Goal: Task Accomplishment & Management: Use online tool/utility

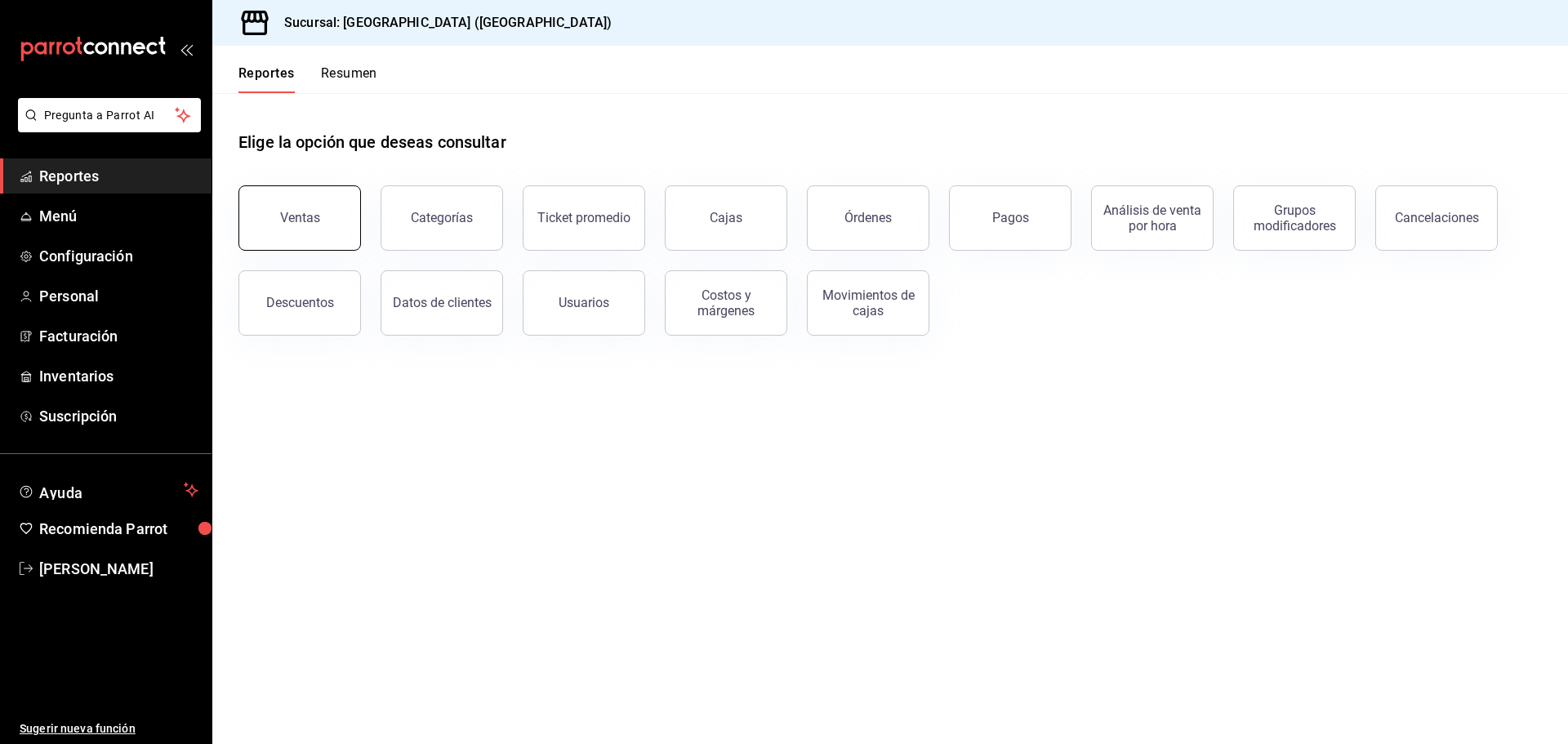
click at [314, 218] on div "Ventas" at bounding box center [300, 218] width 40 height 16
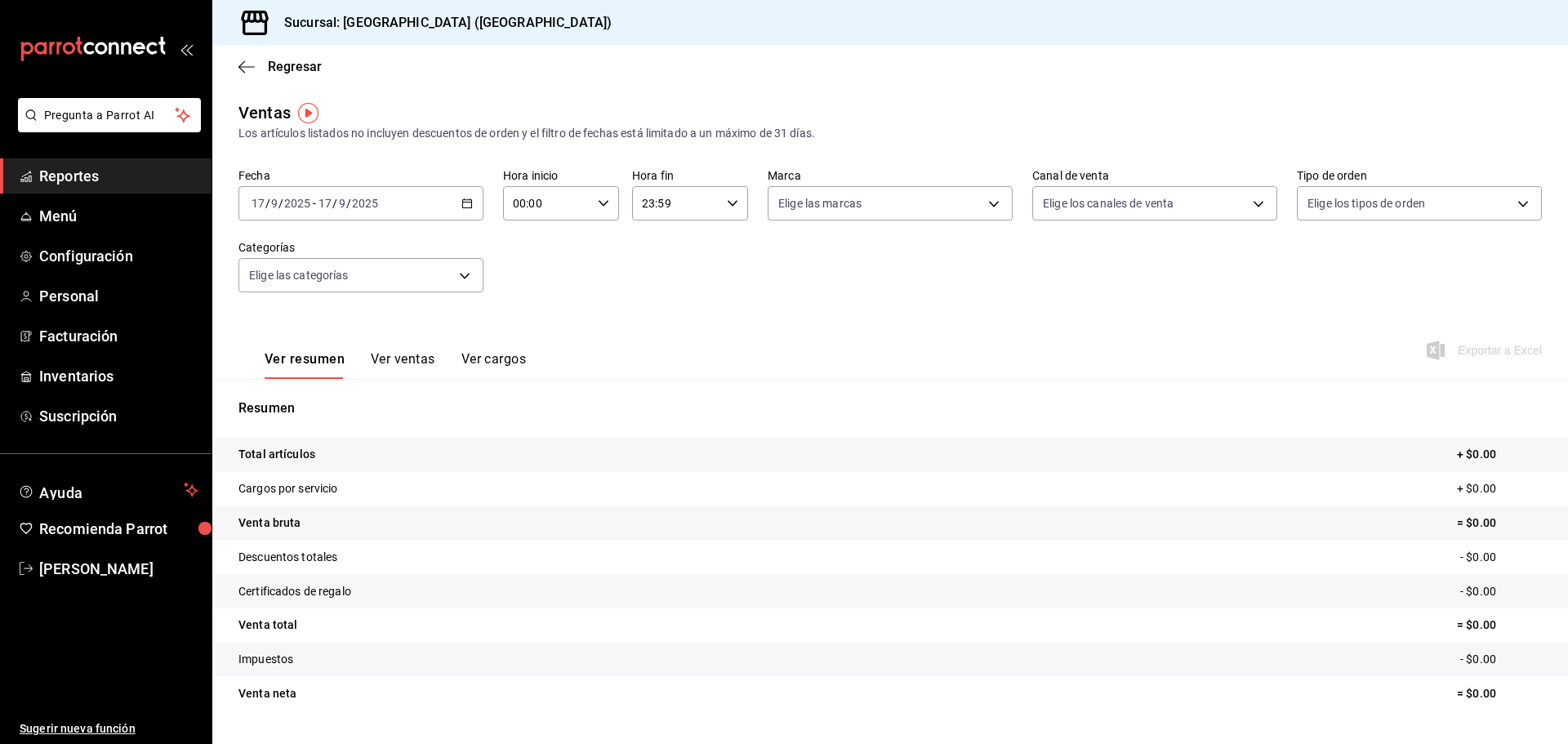
click at [465, 206] on icon "button" at bounding box center [467, 204] width 11 height 11
click at [268, 296] on span "Ayer" at bounding box center [315, 289] width 126 height 17
click at [1491, 347] on span "Exportar a Excel" at bounding box center [1486, 351] width 112 height 20
click at [849, 361] on div "Ver resumen Ver ventas Ver cargos Exportar a Excel" at bounding box center [891, 346] width 1356 height 67
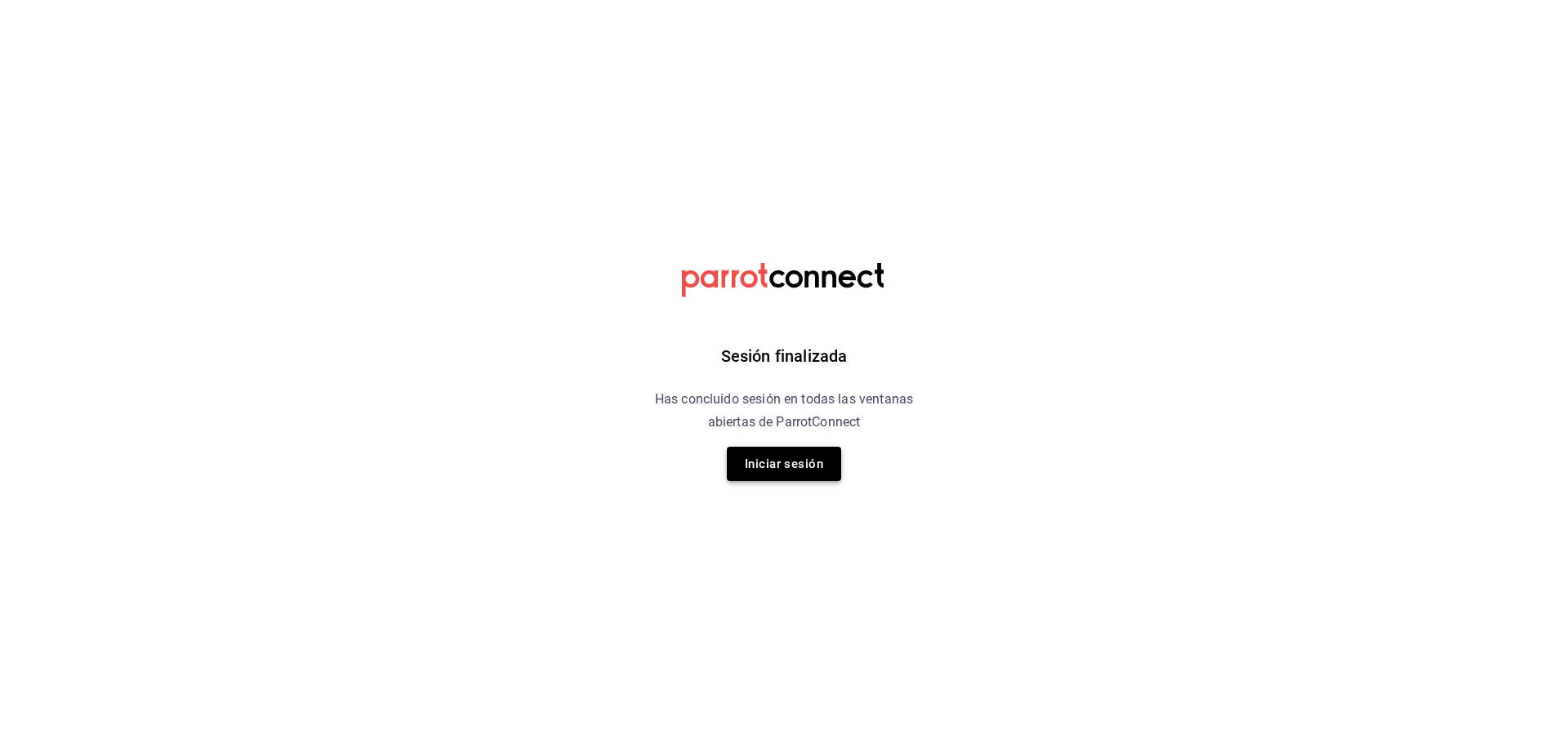
click at [824, 466] on button "Iniciar sesión" at bounding box center [784, 464] width 114 height 34
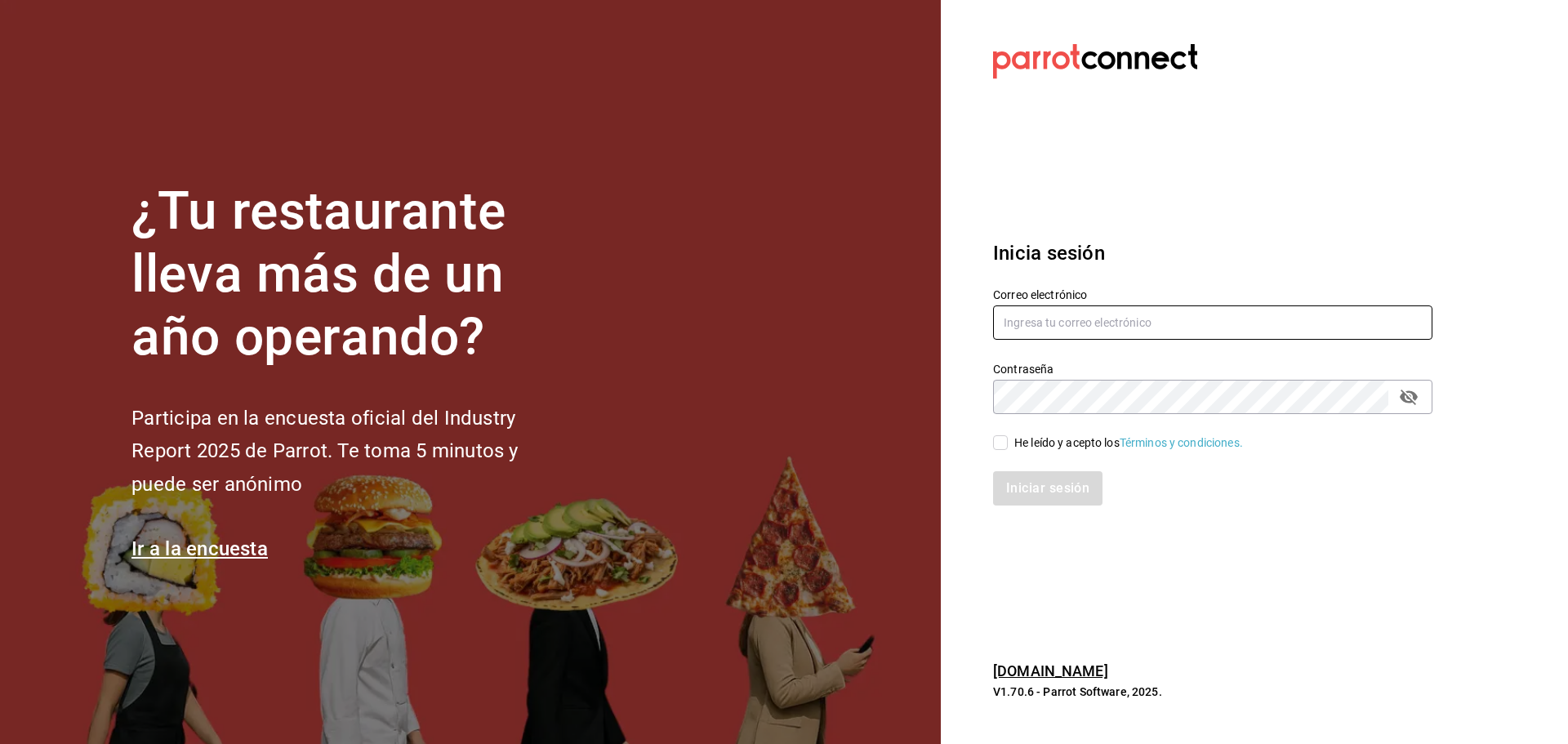
type input "laura_sampayo65@hotmail.com"
click at [1015, 439] on div "He leído y acepto los Términos y condiciones." at bounding box center [1129, 443] width 229 height 17
click at [1008, 439] on input "He leído y acepto los Términos y condiciones." at bounding box center [1001, 443] width 15 height 15
checkbox input "true"
click at [1037, 482] on button "Iniciar sesión" at bounding box center [1048, 489] width 111 height 34
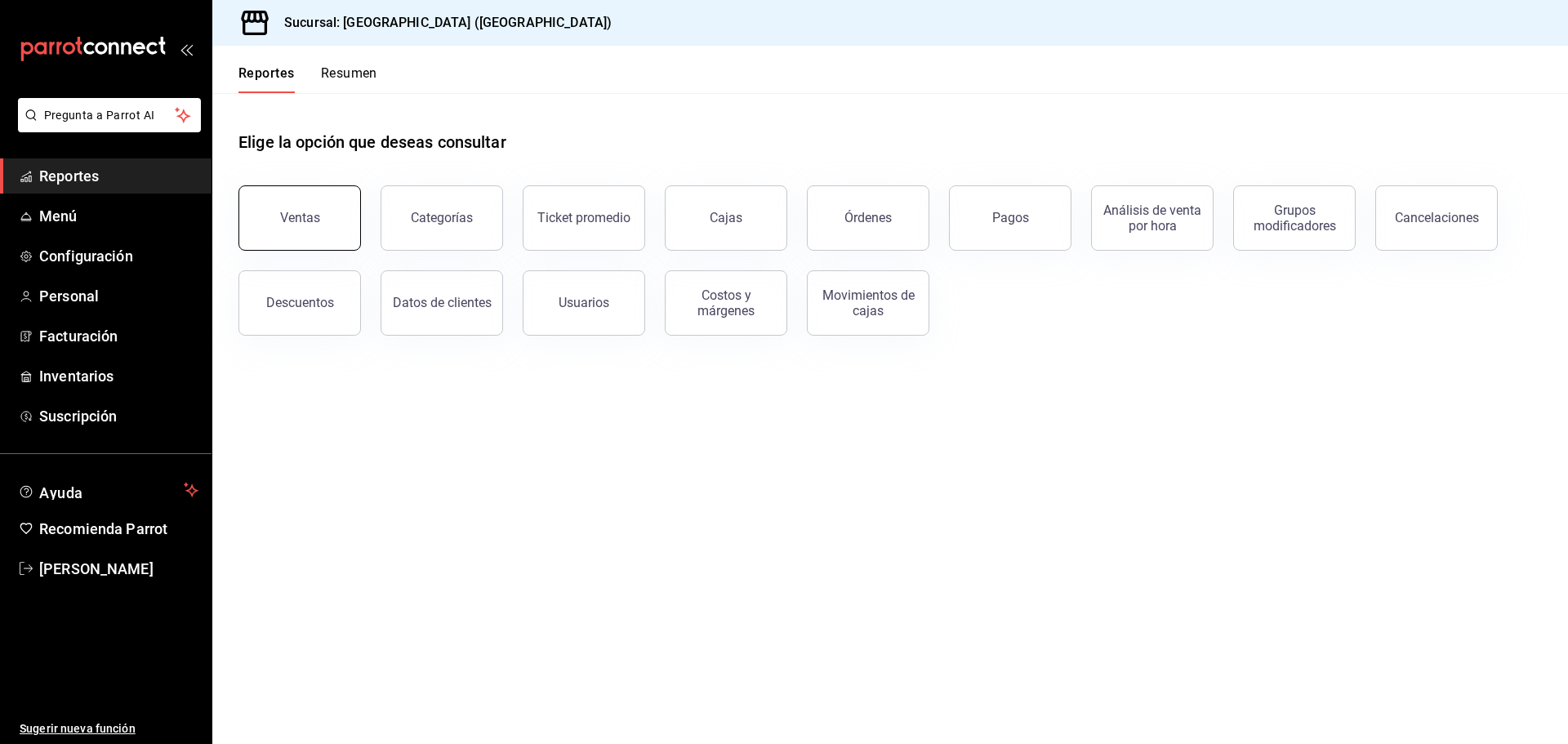
click at [288, 215] on div "Ventas" at bounding box center [300, 218] width 40 height 16
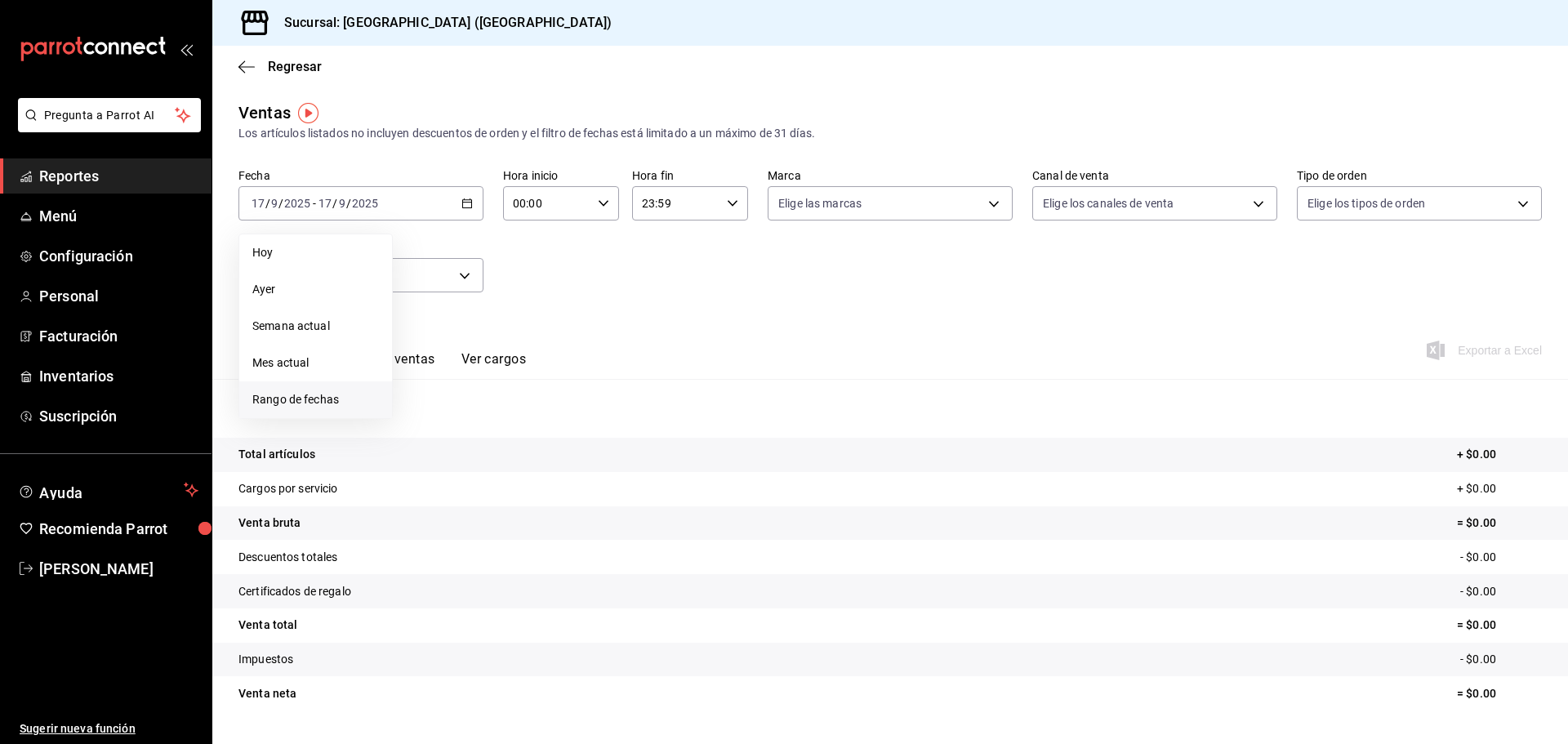
click at [279, 399] on span "Rango de fechas" at bounding box center [315, 400] width 126 height 17
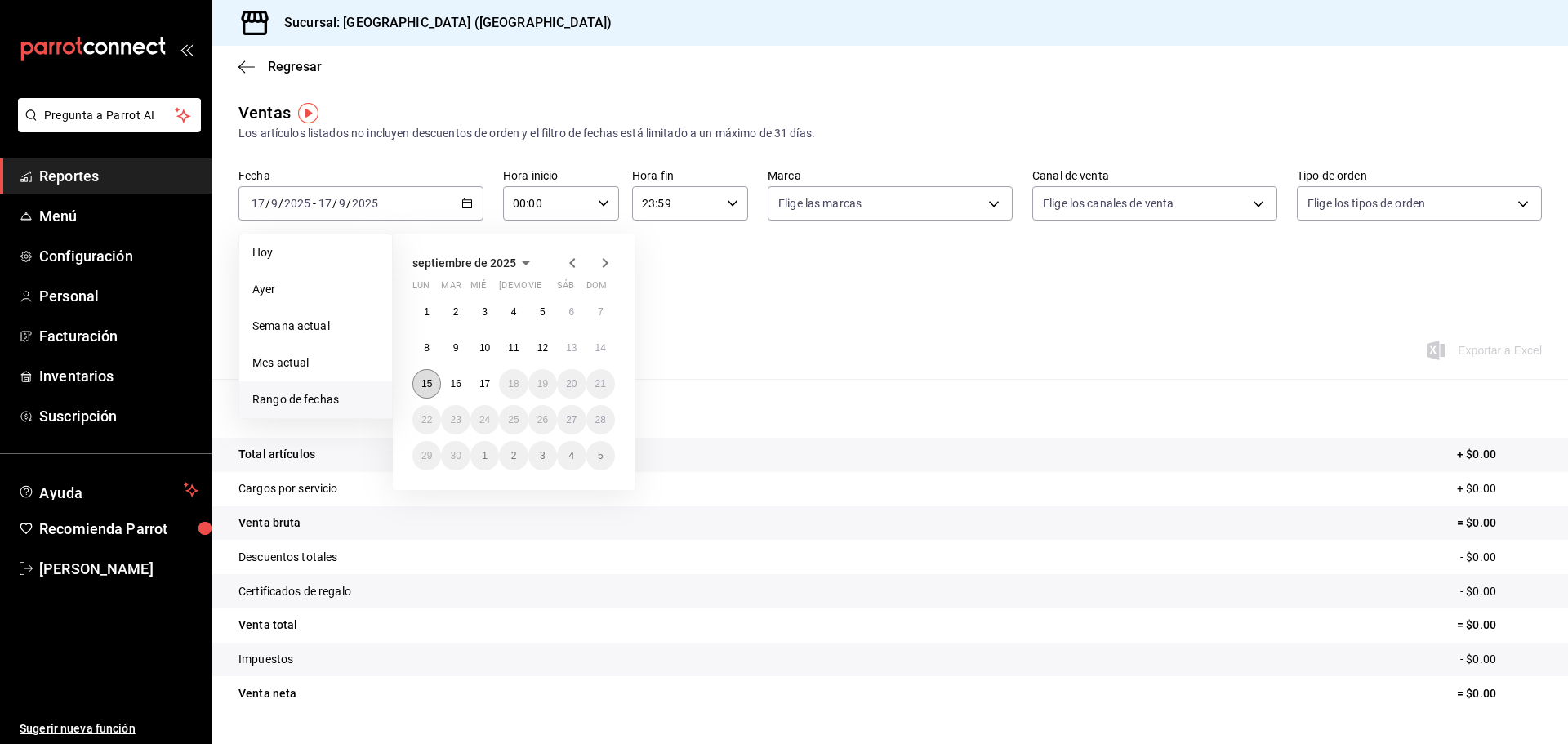
click at [421, 389] on abbr "15" at bounding box center [426, 384] width 11 height 11
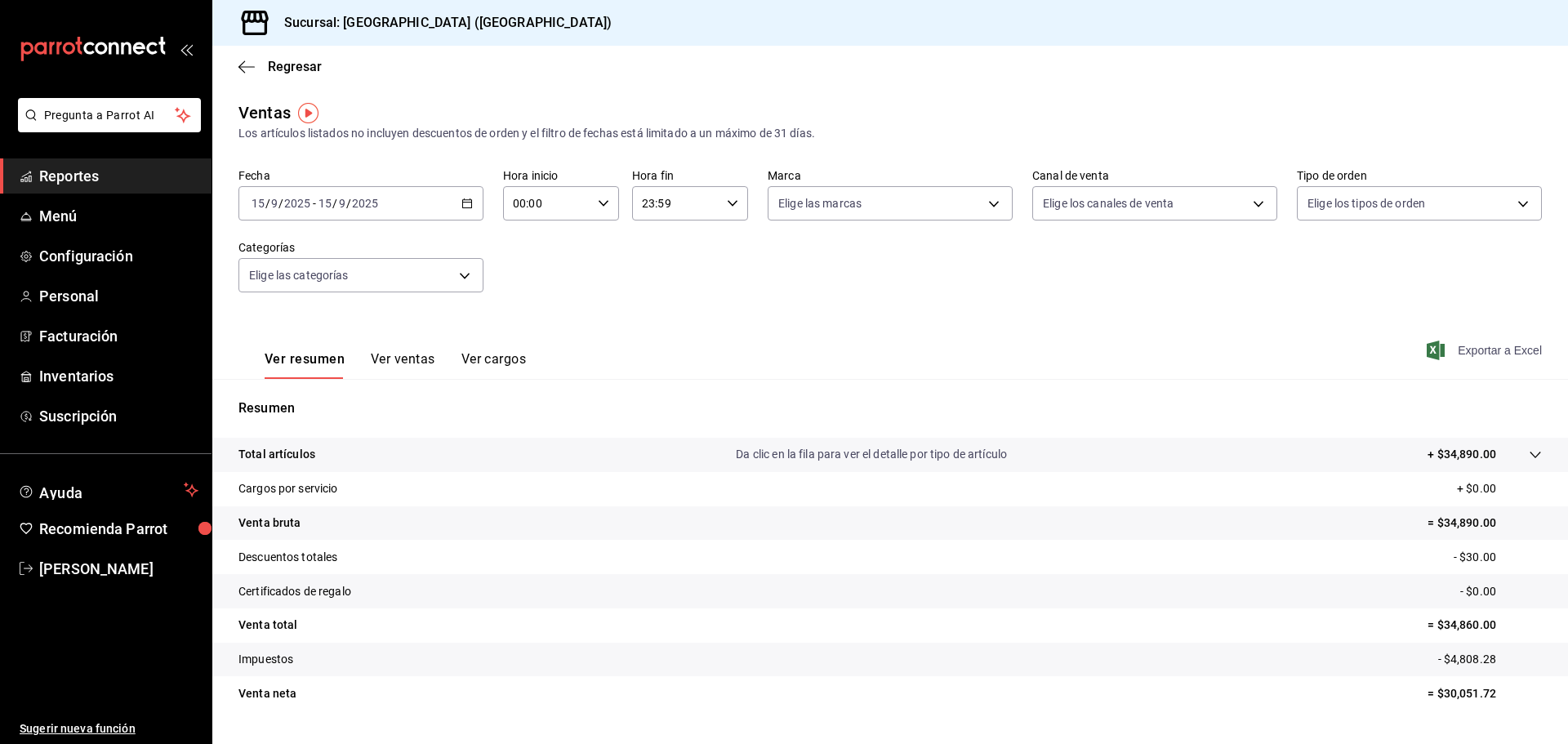
click at [1482, 352] on span "Exportar a Excel" at bounding box center [1486, 351] width 112 height 20
click at [81, 222] on span "Menú" at bounding box center [119, 216] width 159 height 22
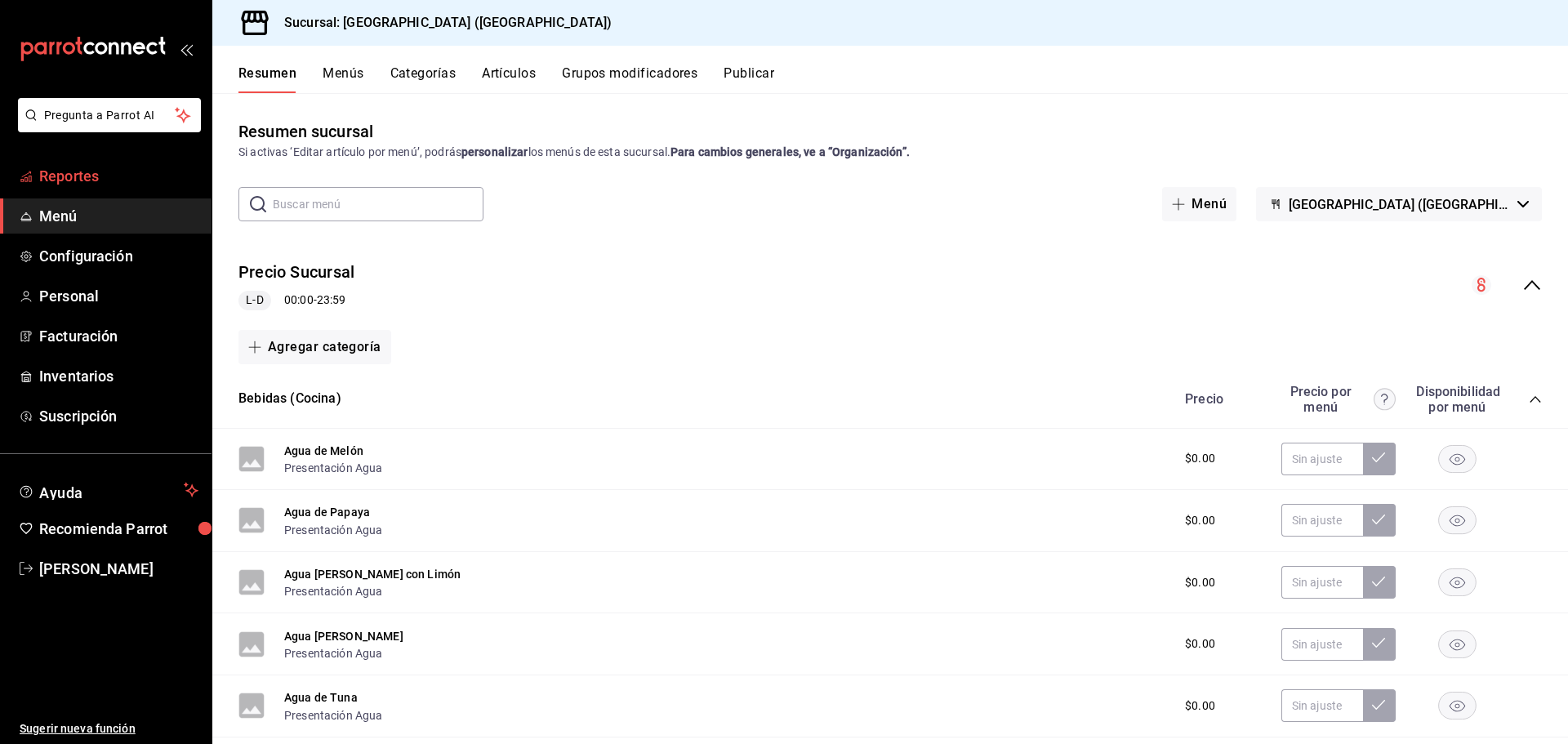
click at [83, 185] on span "Reportes" at bounding box center [119, 176] width 159 height 22
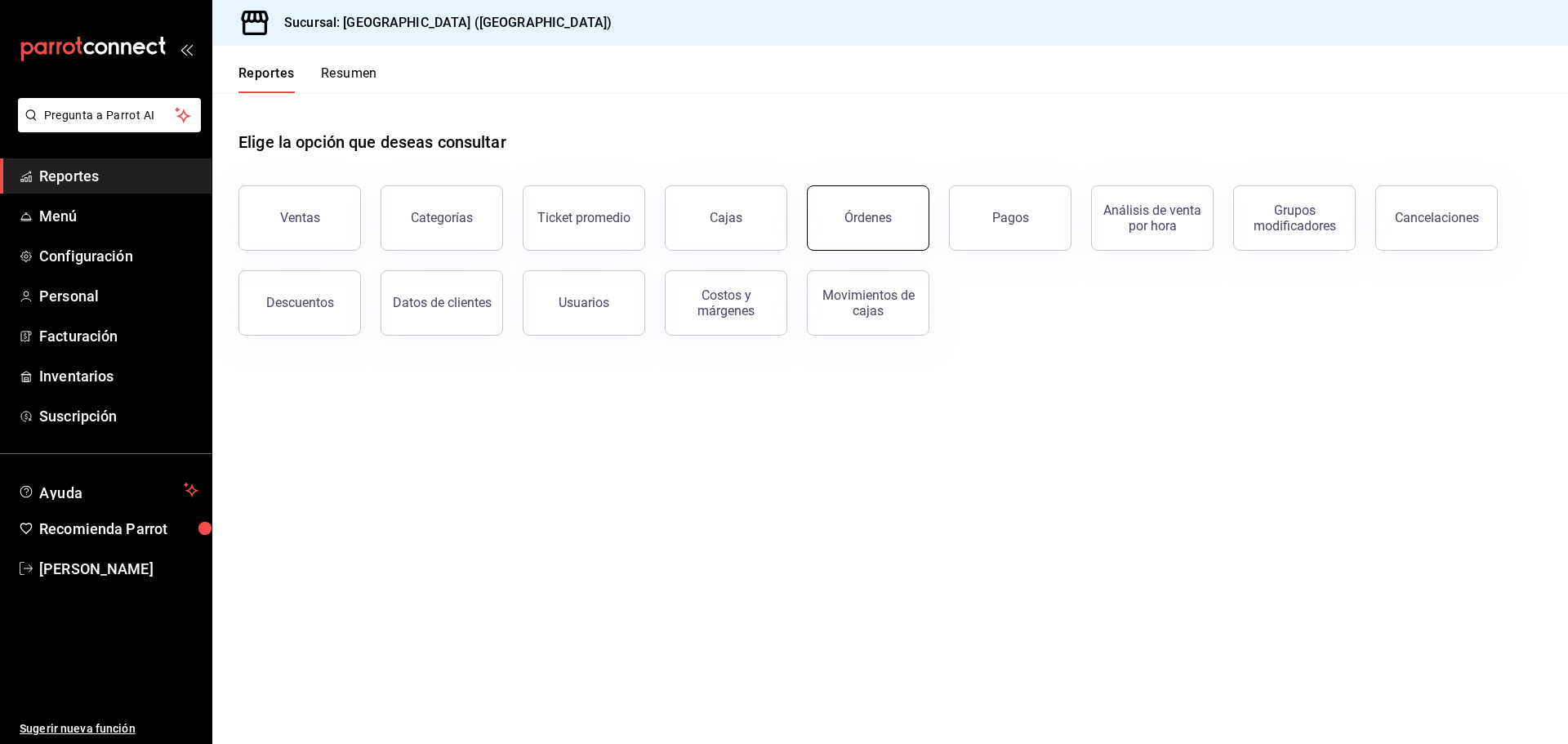
click at [913, 222] on button "Órdenes" at bounding box center [868, 218] width 122 height 66
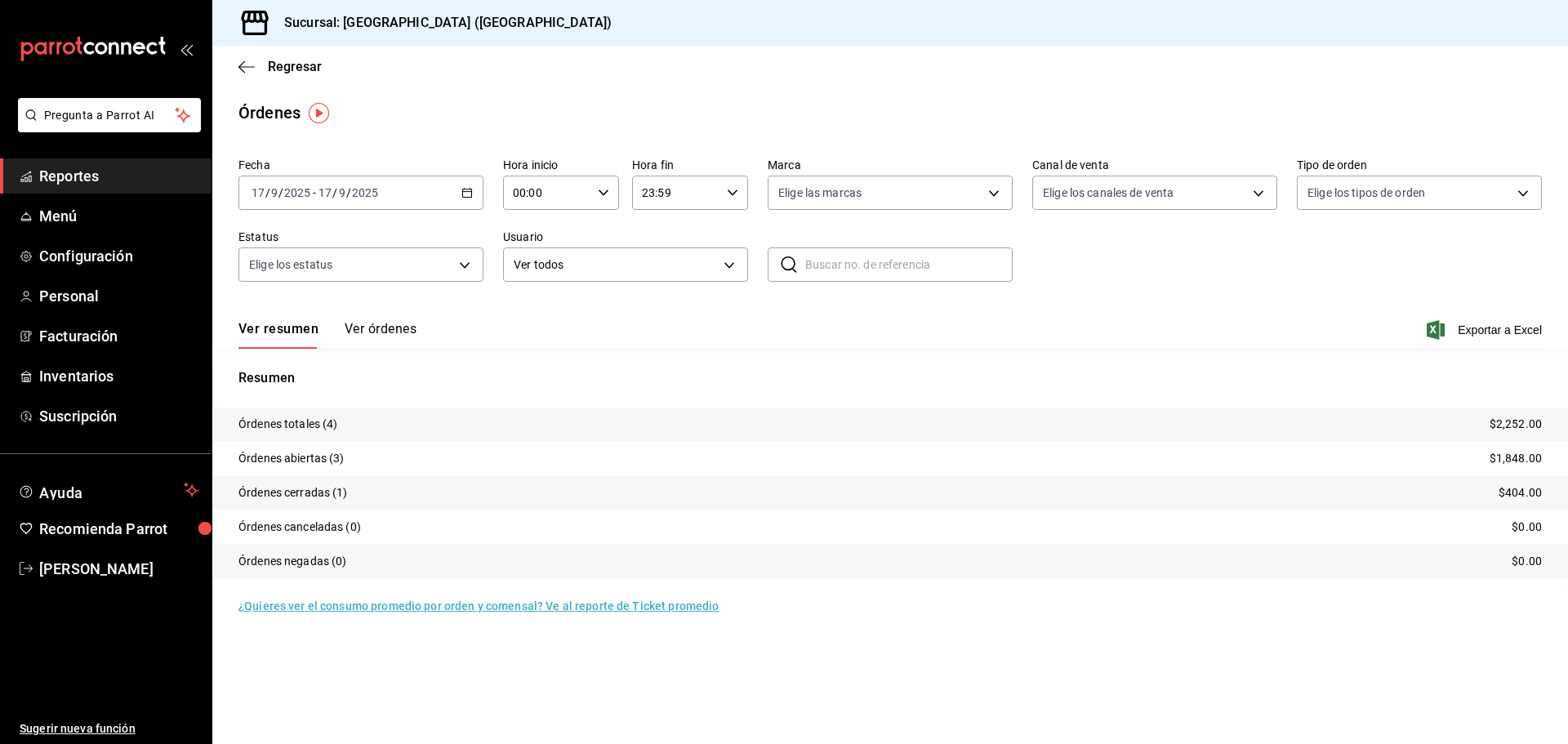
click at [463, 197] on \(Stroke\) "button" at bounding box center [467, 193] width 10 height 9
click at [312, 420] on span "Rango de fechas" at bounding box center [315, 425] width 126 height 17
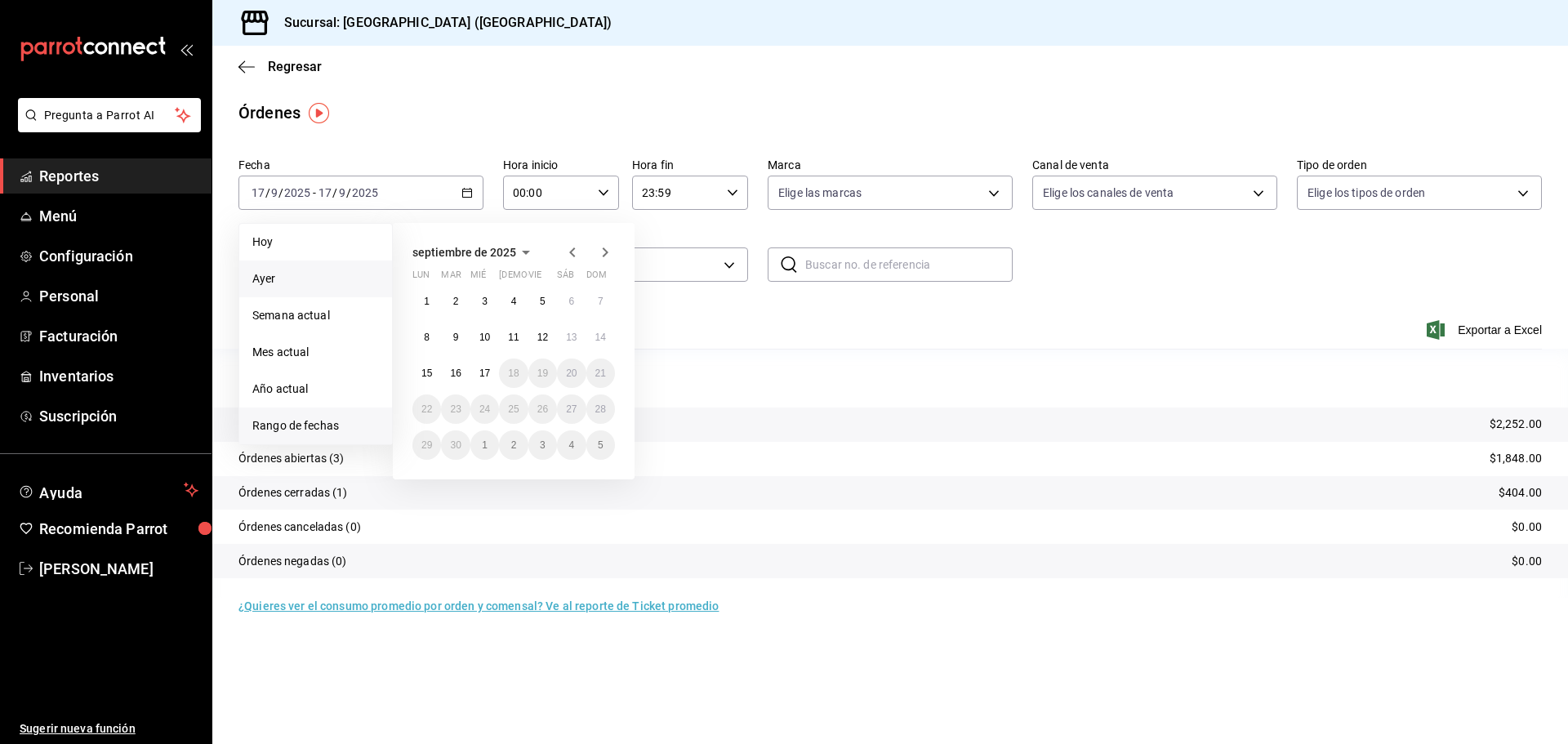
click at [284, 273] on span "Ayer" at bounding box center [315, 278] width 126 height 17
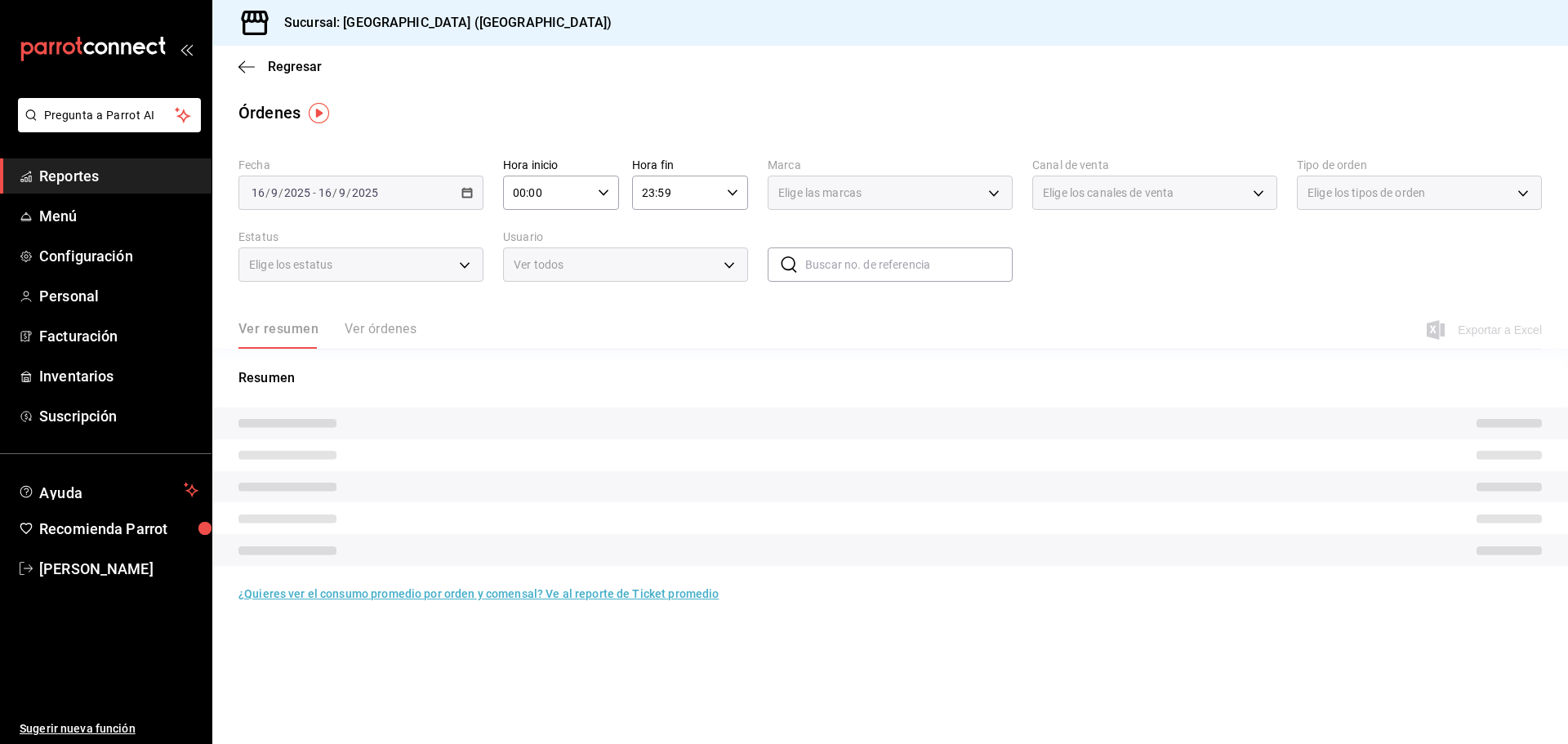
click at [284, 273] on span "Elige los estatus" at bounding box center [290, 264] width 83 height 16
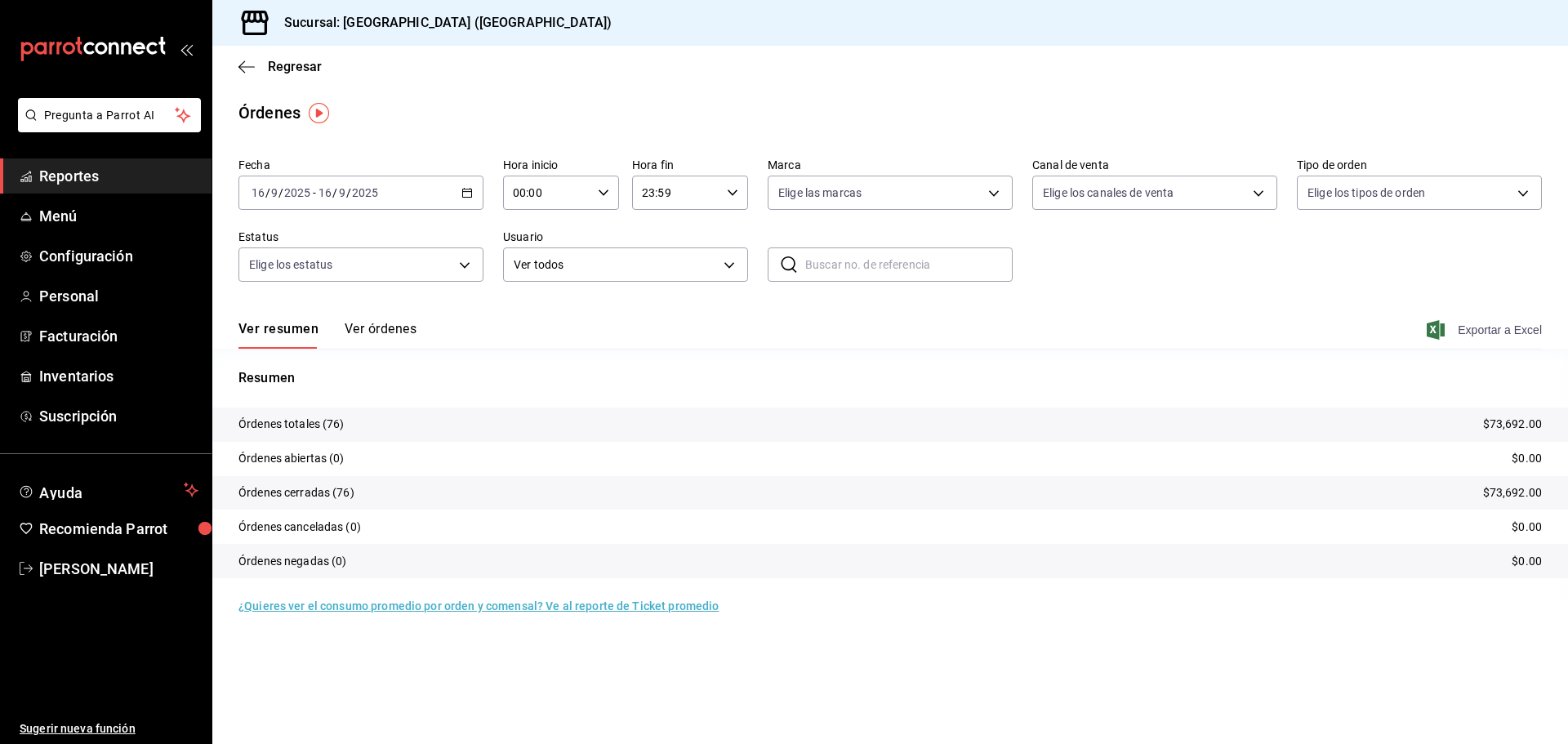
click at [1515, 327] on span "Exportar a Excel" at bounding box center [1486, 330] width 112 height 20
